Goal: Contribute content

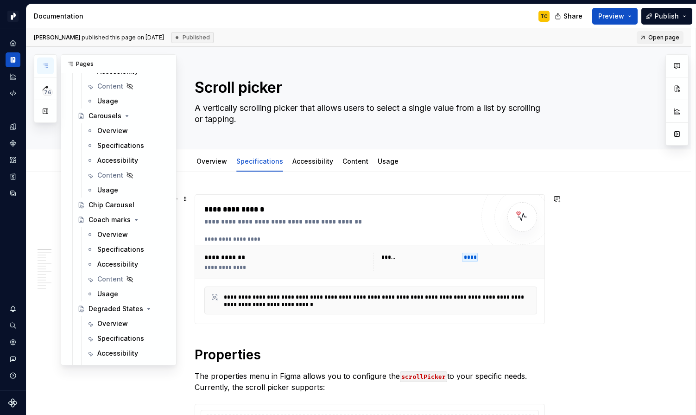
scroll to position [5805, 0]
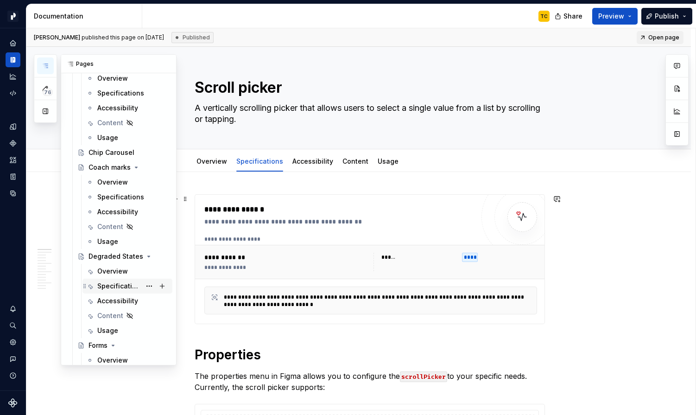
click at [102, 284] on div "Specifications" at bounding box center [119, 285] width 44 height 9
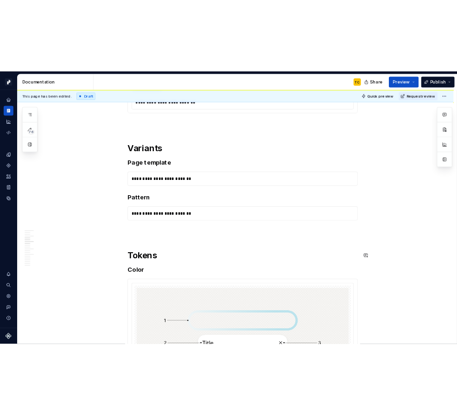
scroll to position [164, 0]
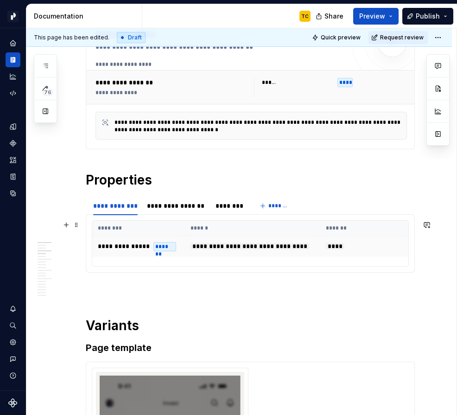
click at [191, 243] on span "**********" at bounding box center [249, 246] width 119 height 6
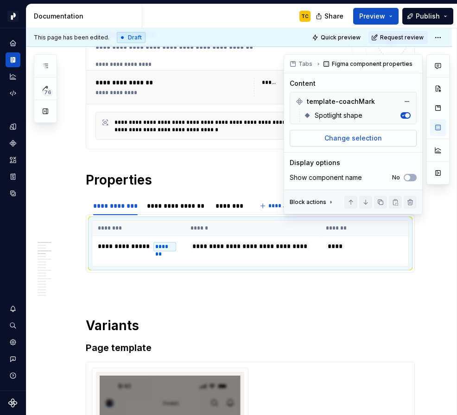
click at [372, 140] on span "Change selection" at bounding box center [352, 137] width 57 height 9
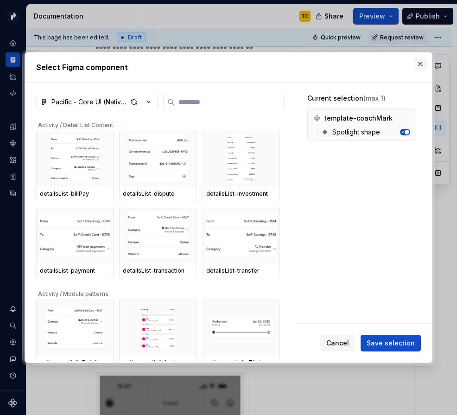
click at [418, 68] on button "button" at bounding box center [420, 63] width 13 height 13
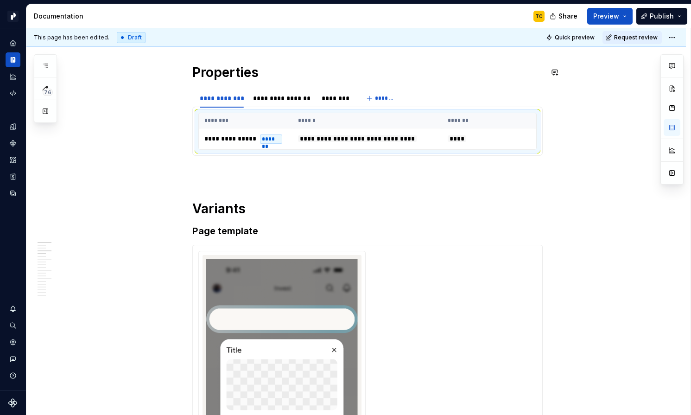
scroll to position [0, 0]
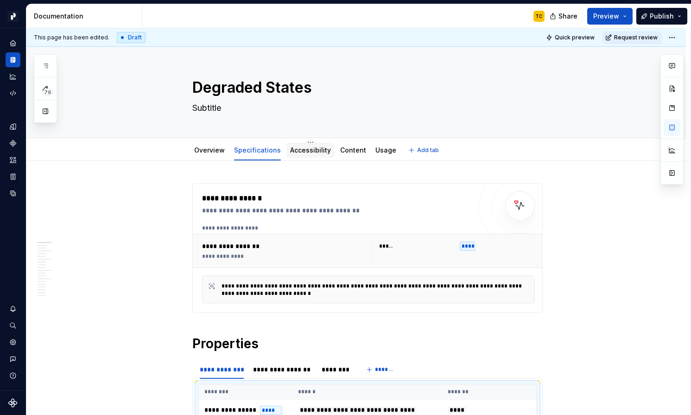
click at [319, 152] on link "Accessibility" at bounding box center [310, 150] width 41 height 8
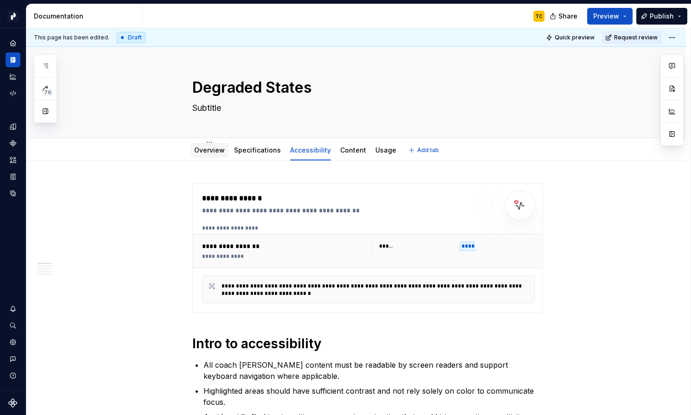
click at [215, 145] on div "Overview" at bounding box center [209, 150] width 31 height 11
click at [210, 148] on link "Overview" at bounding box center [209, 150] width 31 height 8
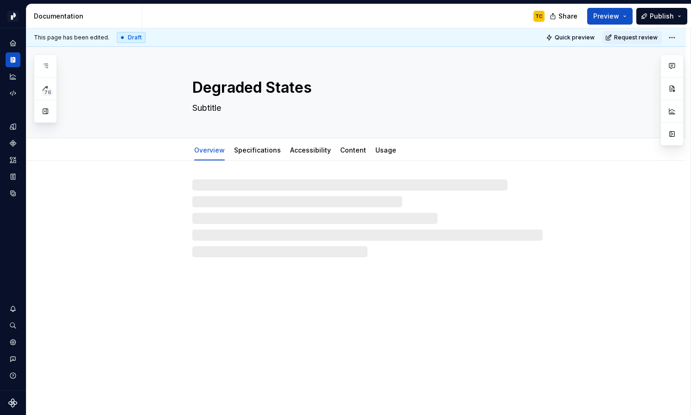
type textarea "*"
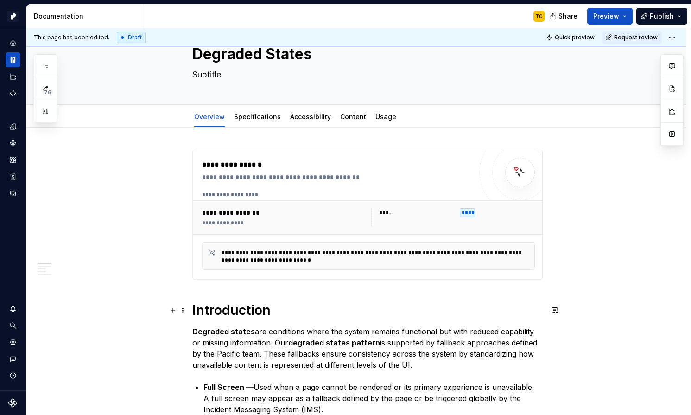
scroll to position [44, 0]
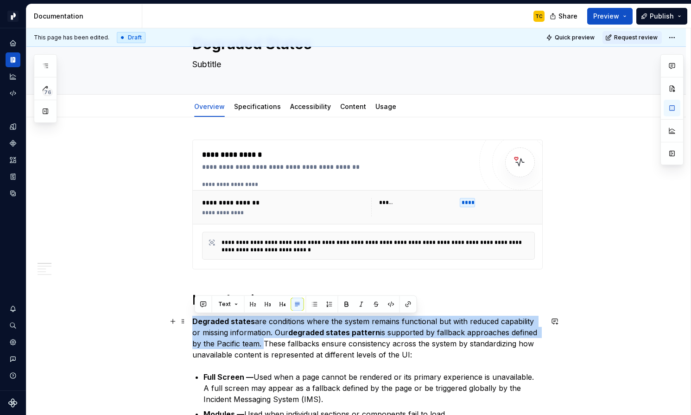
drag, startPoint x: 195, startPoint y: 320, endPoint x: 265, endPoint y: 341, distance: 72.4
click at [265, 341] on p "Degraded states are conditions where the system remains functional but with red…" at bounding box center [367, 338] width 350 height 44
copy p "Degraded states are conditions where the system remains functional but with red…"
click at [8, 353] on div "Contact support" at bounding box center [13, 358] width 15 height 15
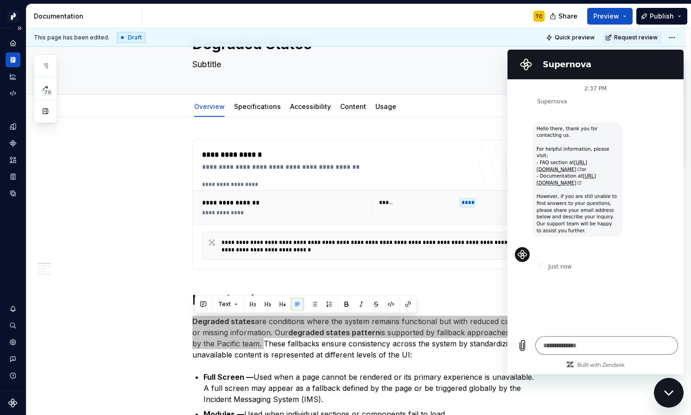
type textarea "*"
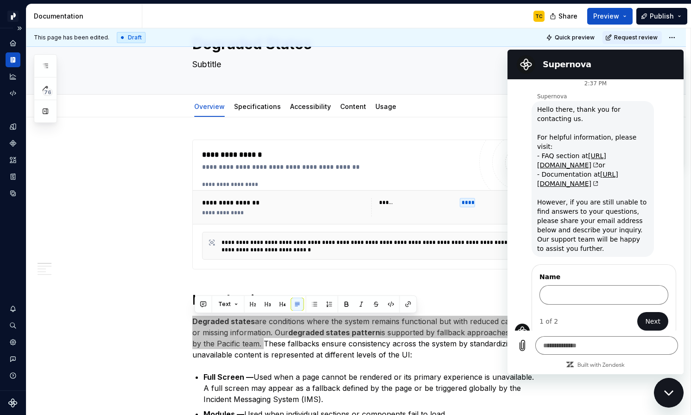
scroll to position [4, 0]
type textarea "*"
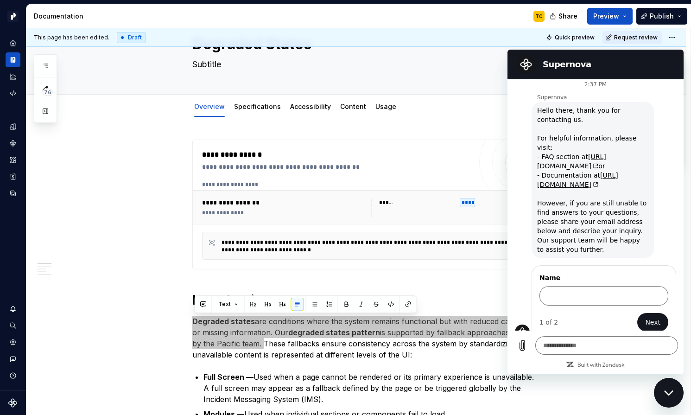
type textarea "*"
